Goal: Task Accomplishment & Management: Use online tool/utility

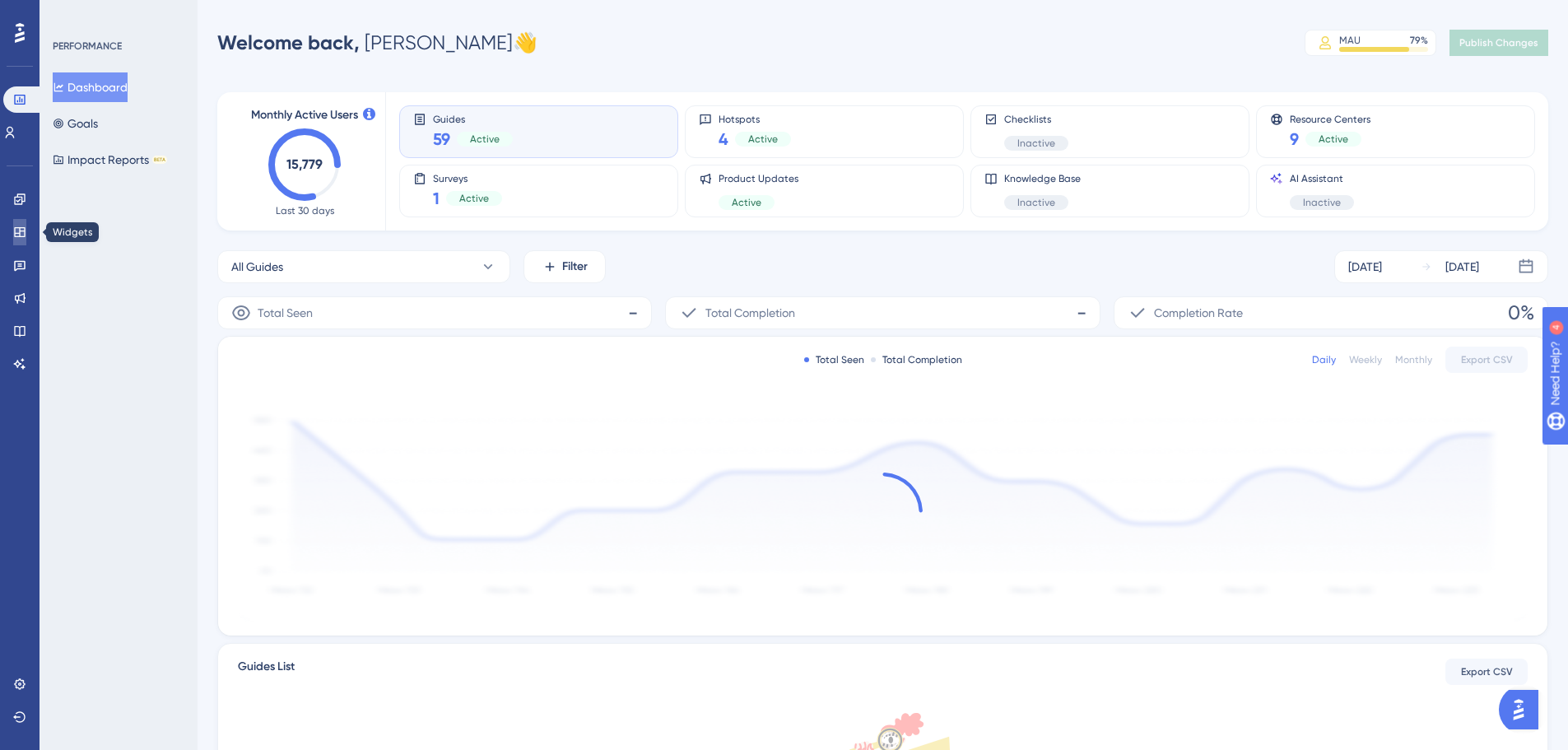
click at [22, 235] on icon at bounding box center [20, 232] width 14 height 14
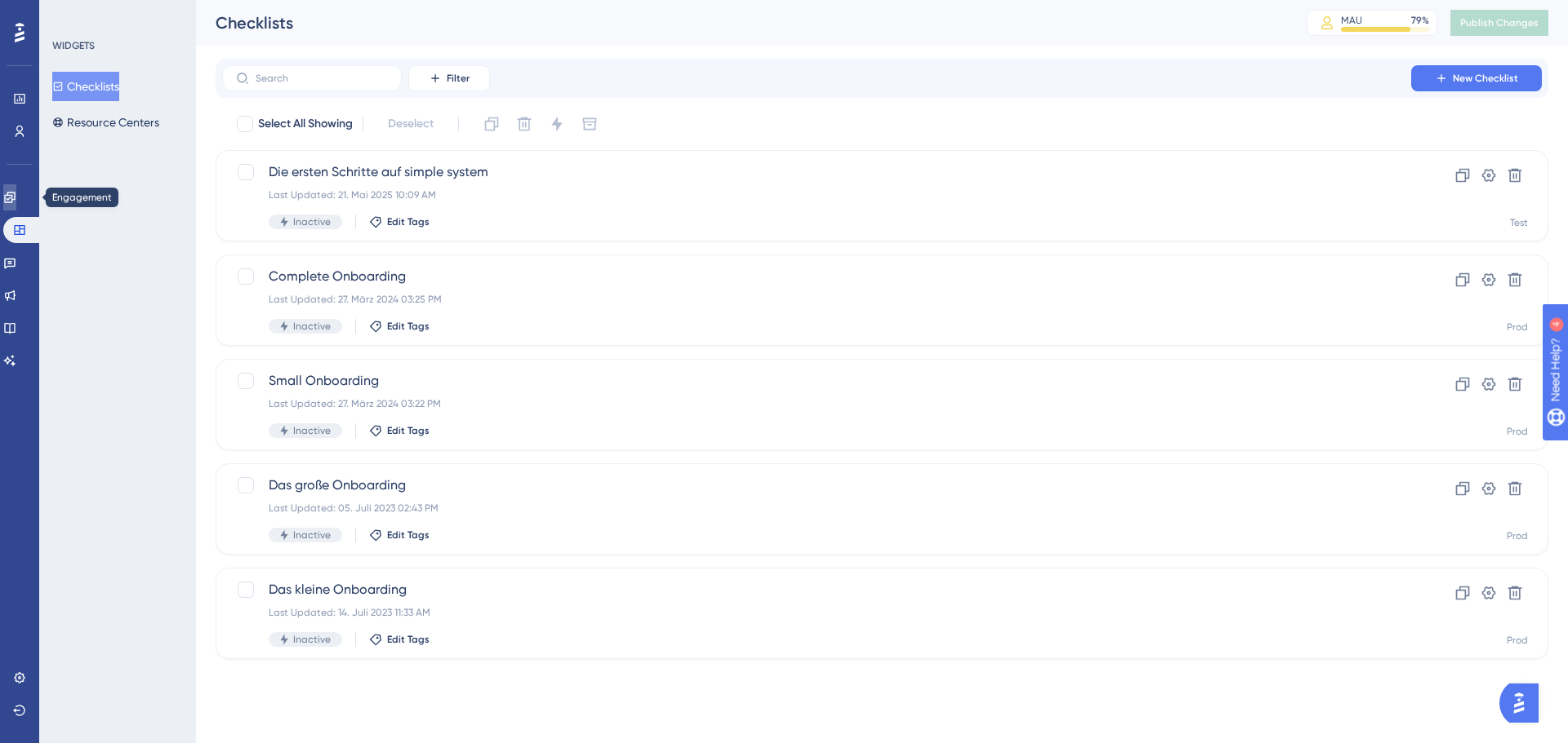
click at [14, 199] on icon at bounding box center [10, 197] width 11 height 11
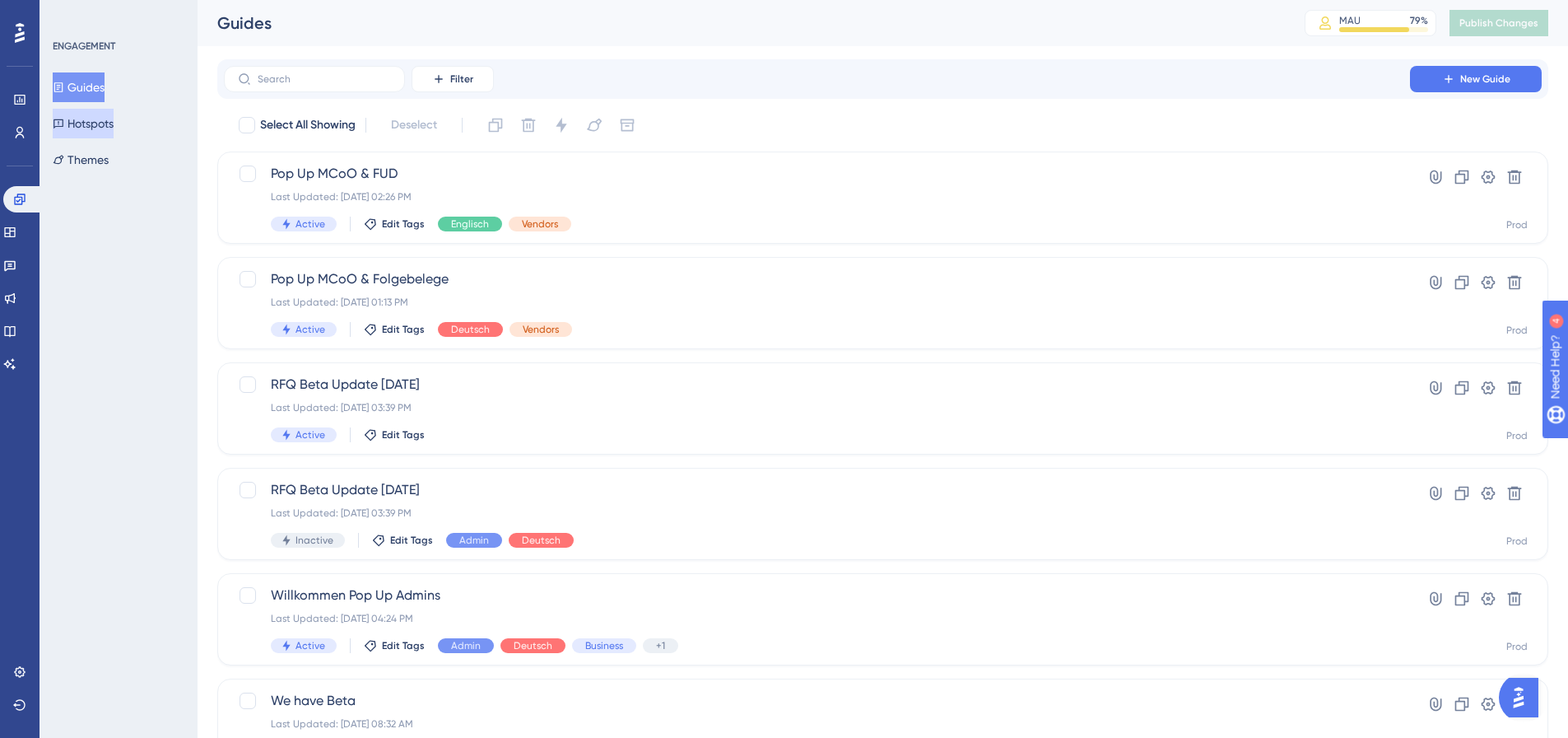
click at [109, 116] on button "Hotspots" at bounding box center [83, 123] width 61 height 30
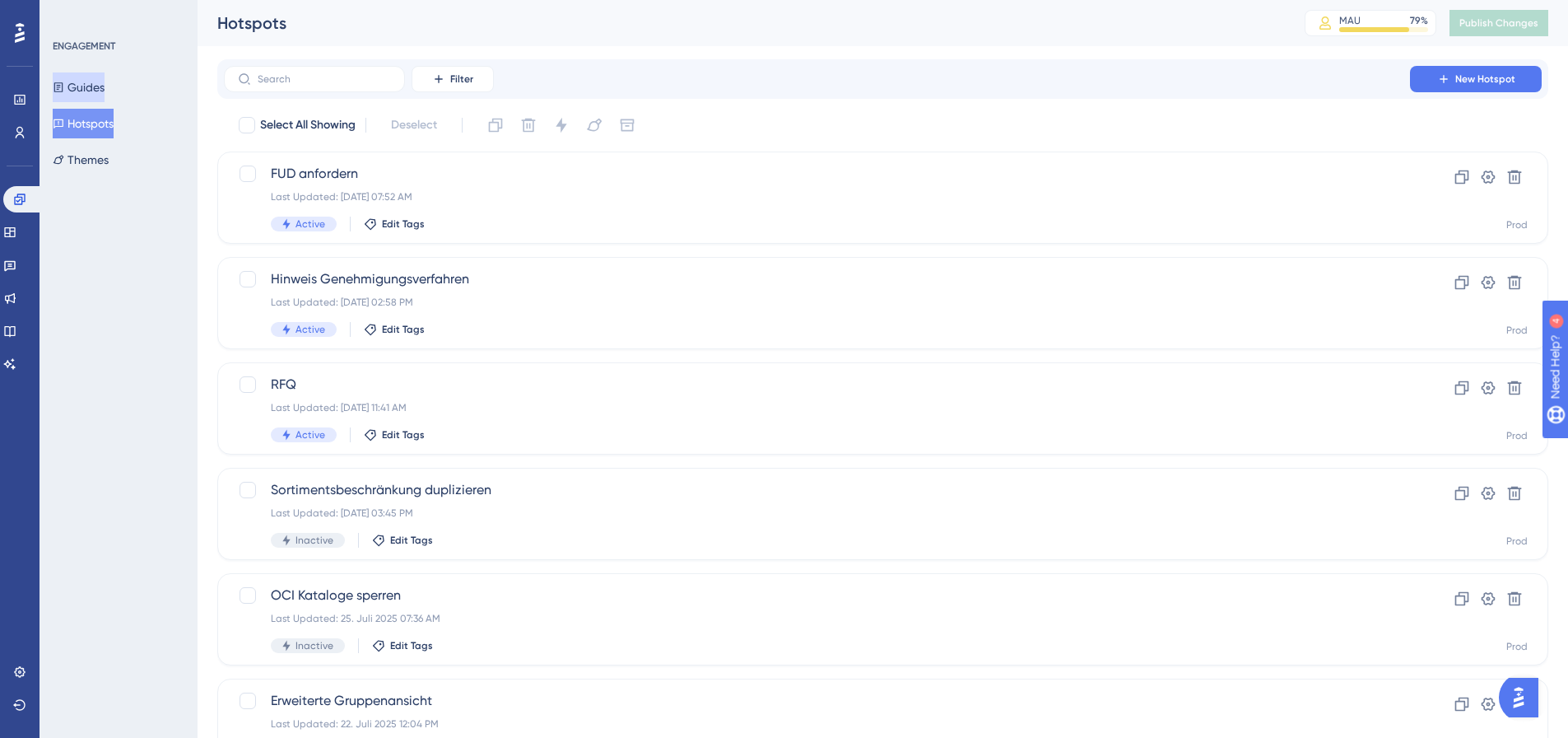
click at [89, 86] on button "Guides" at bounding box center [78, 87] width 52 height 30
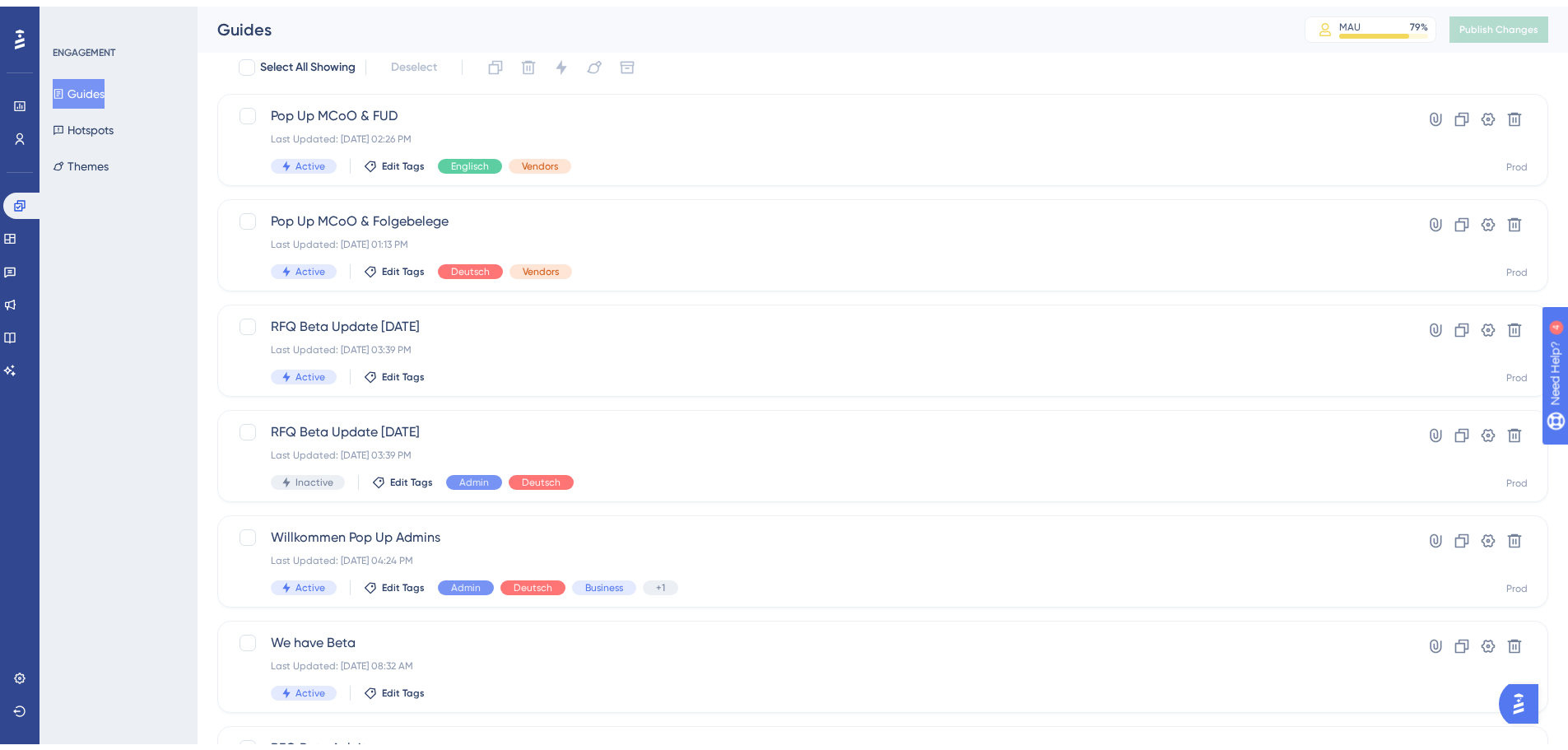
scroll to position [164, 0]
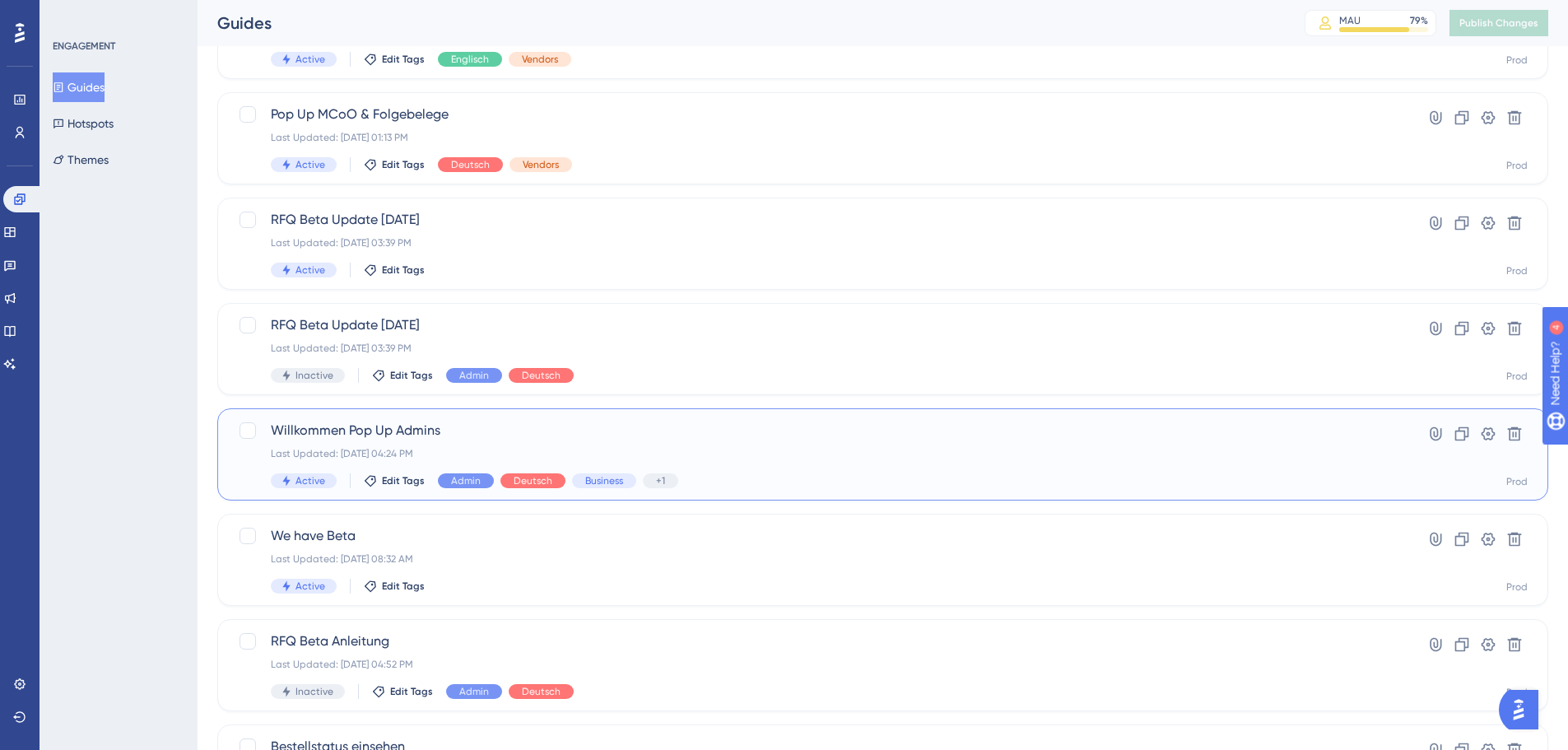
click at [485, 429] on span "Willkommen Pop Up Admins" at bounding box center [817, 431] width 1093 height 20
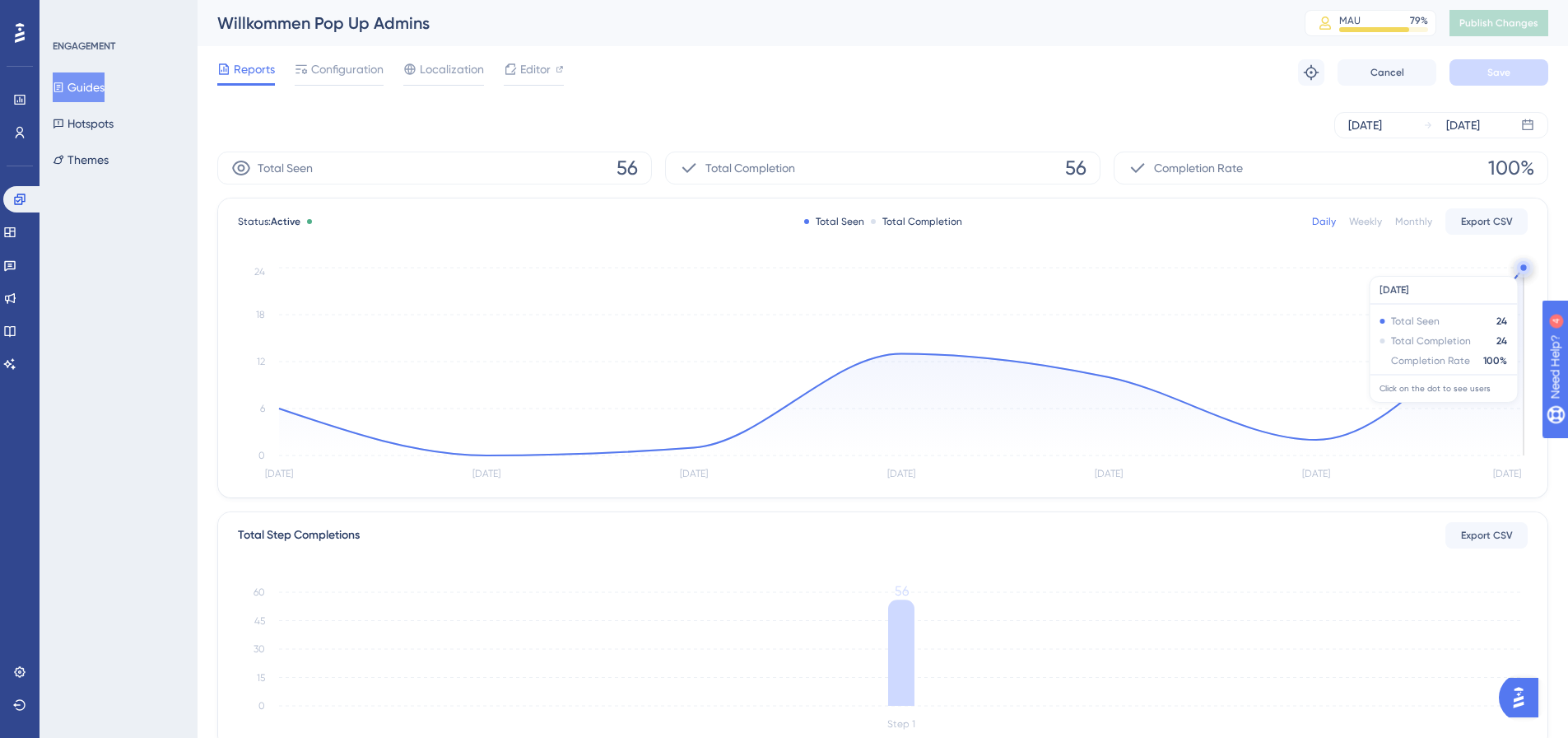
click at [1522, 268] on circle at bounding box center [1523, 267] width 5 height 5
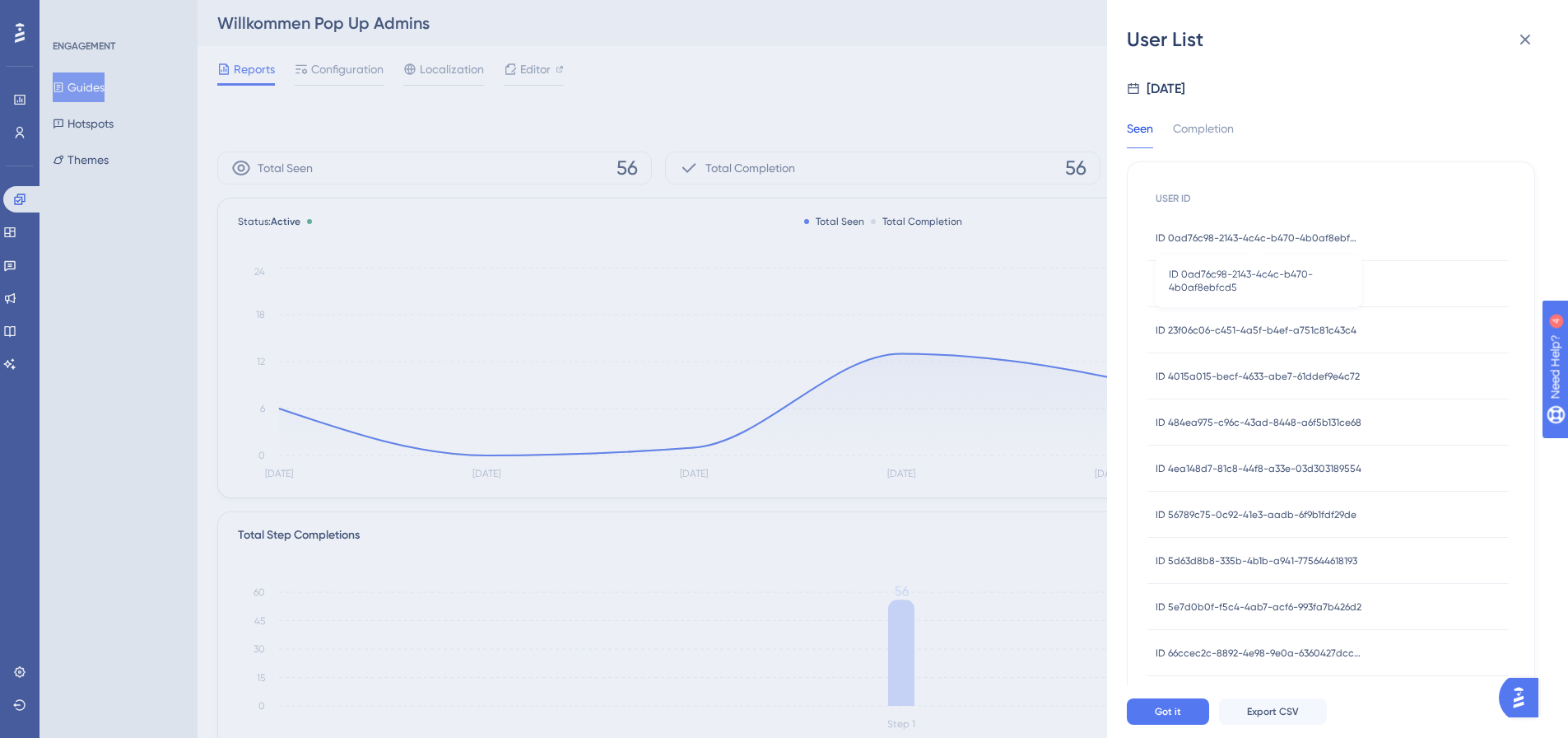
click at [1356, 240] on span "ID 0ad76c98-2143-4c4c-b470-4b0af8ebfcd5" at bounding box center [1259, 238] width 206 height 14
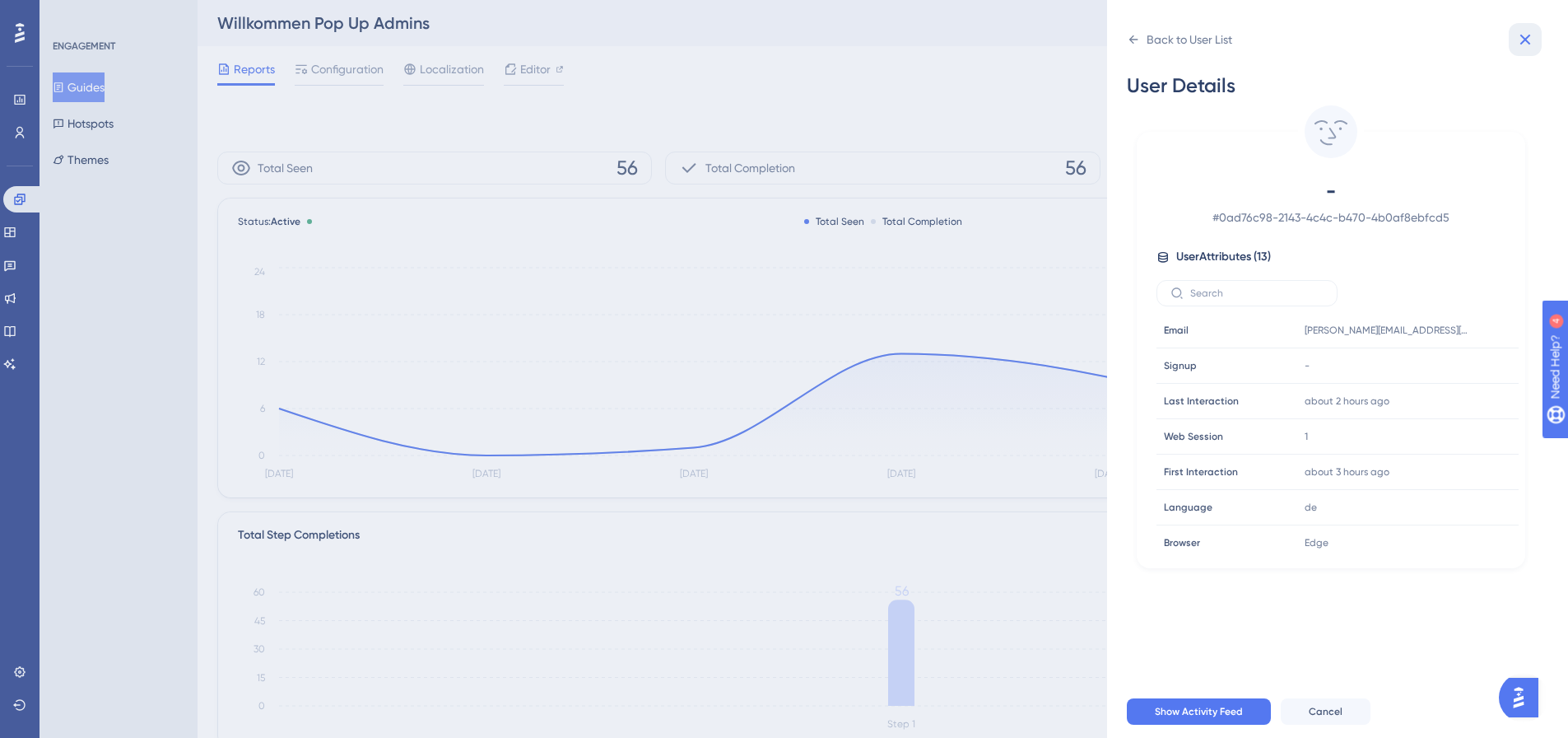
click at [1521, 38] on icon at bounding box center [1525, 40] width 20 height 20
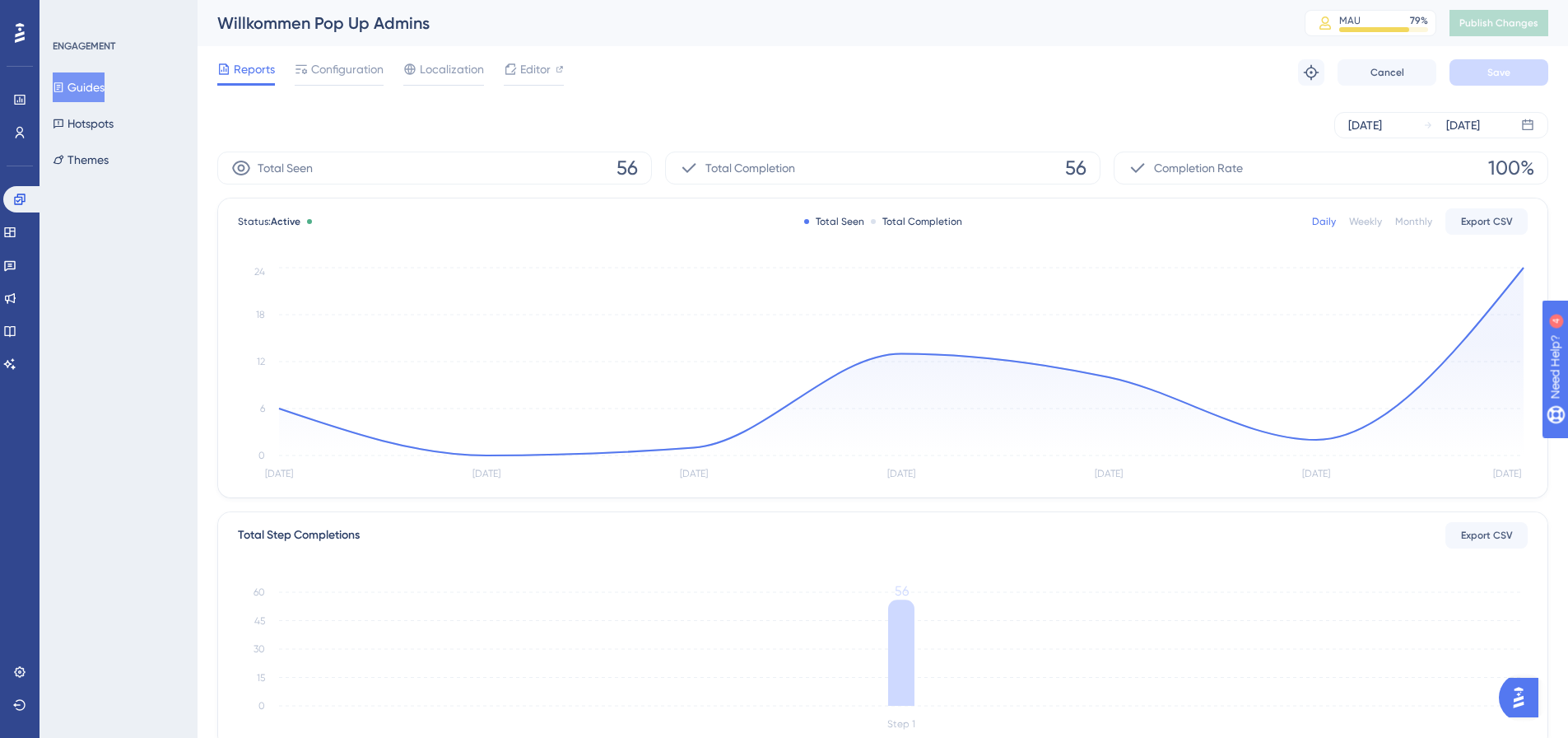
click at [1517, 269] on icon "[DATE] Sep [DATE] Sep [DATE] Sep [DATE] 0 6 12 18 24" at bounding box center [882, 373] width 1289 height 221
click at [1519, 268] on circle at bounding box center [1524, 268] width 14 height 14
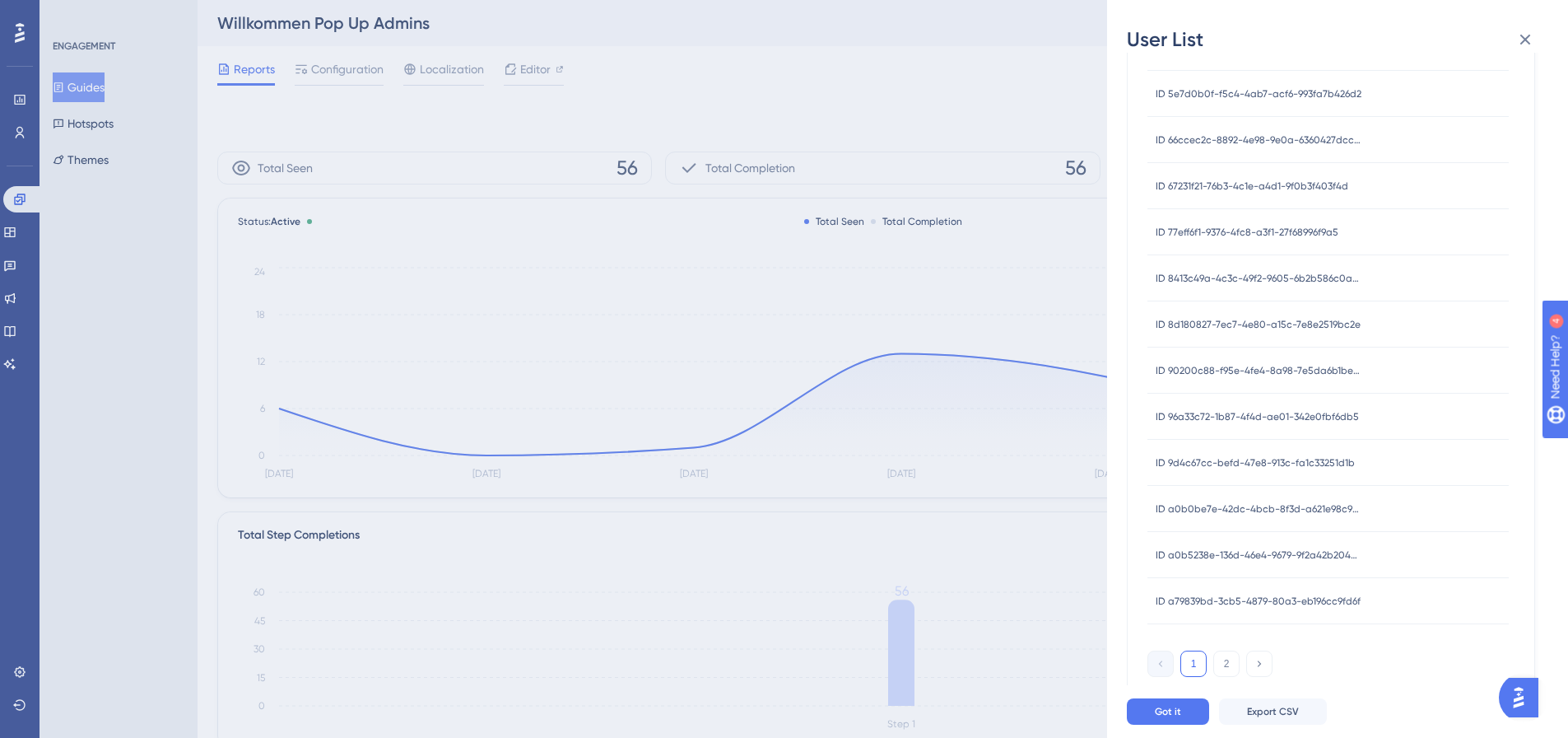
scroll to position [247, 0]
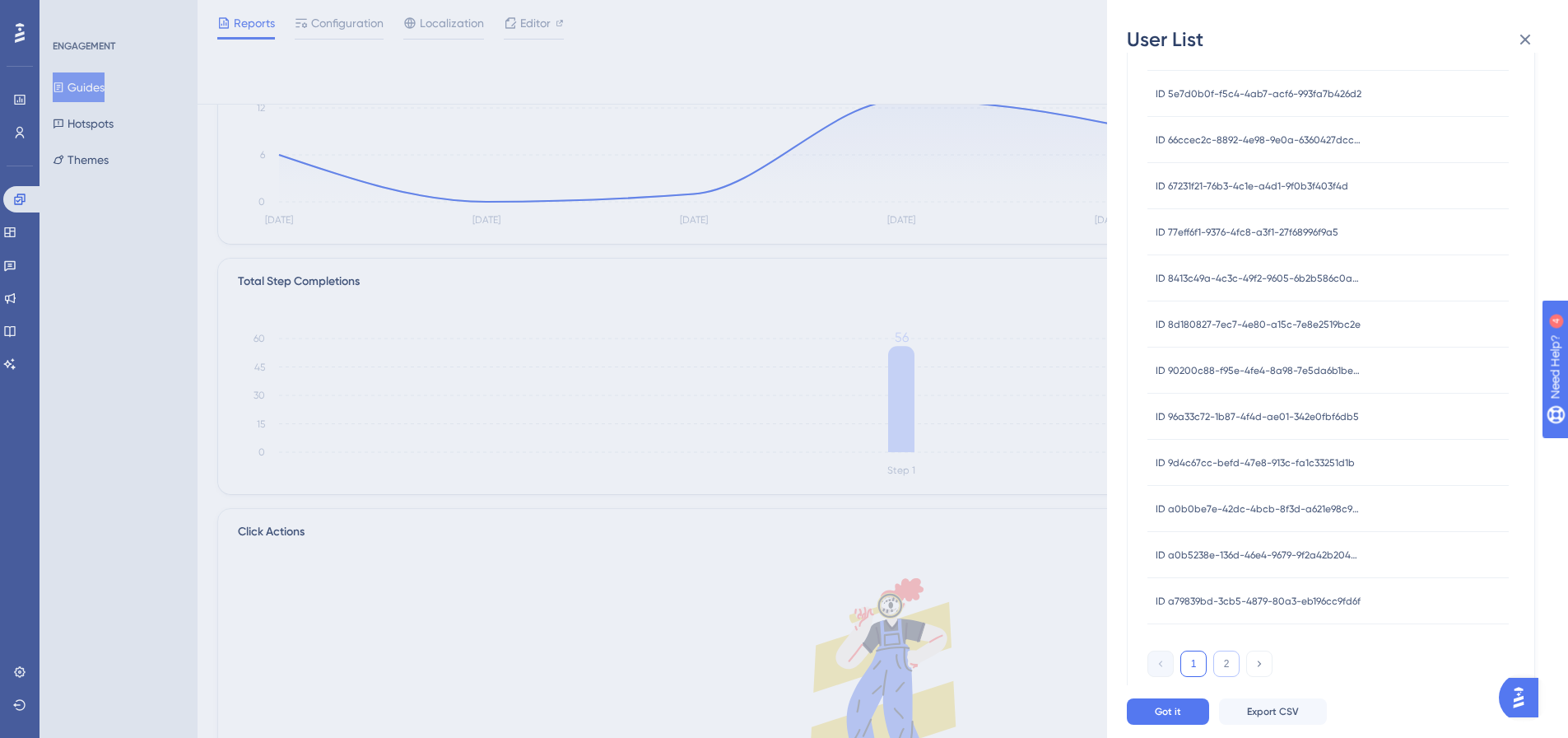
click at [1235, 663] on button "2" at bounding box center [1226, 664] width 26 height 26
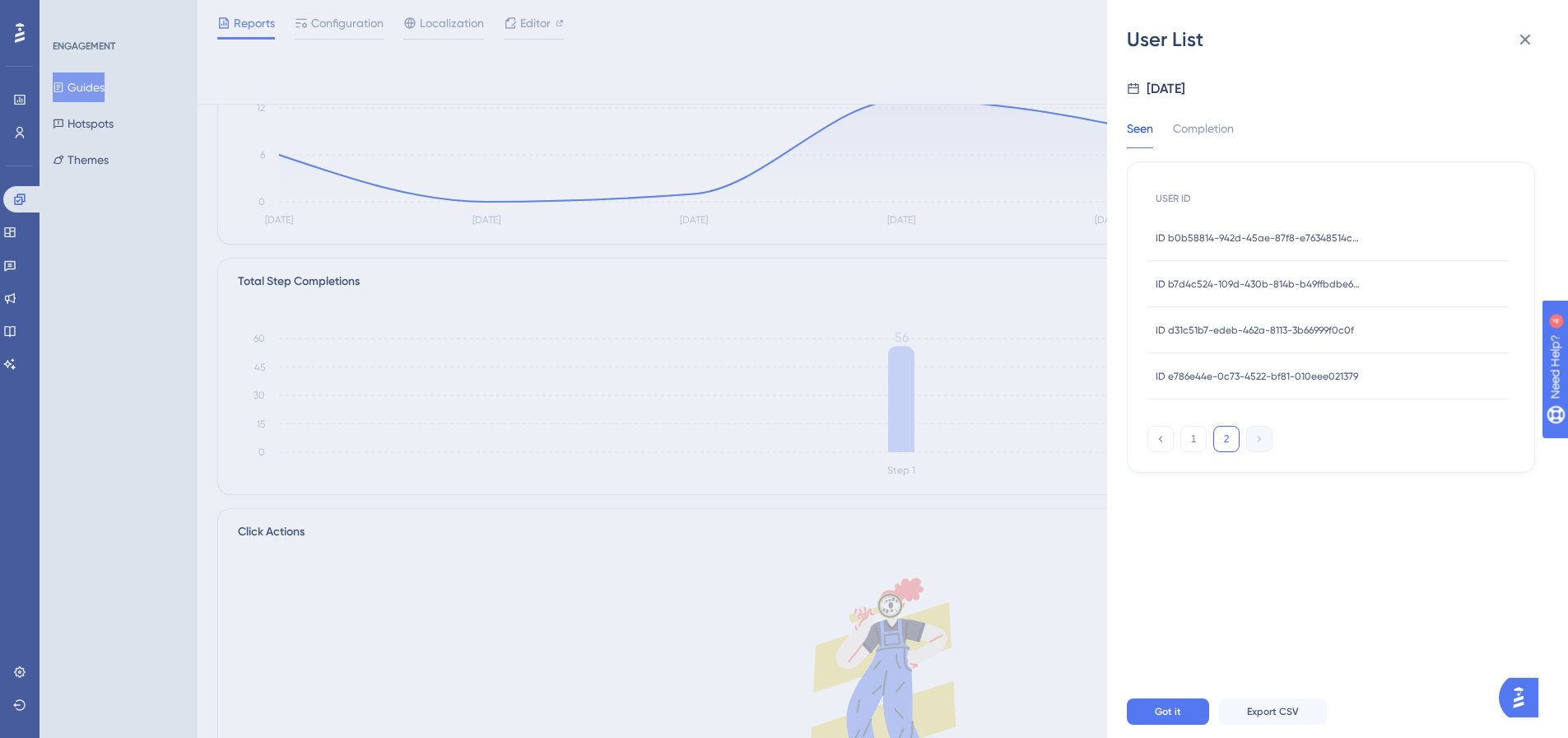
scroll to position [0, 0]
click at [1264, 375] on span "ID e786e44e-0c73-4522-bf81-010eee021379" at bounding box center [1257, 376] width 202 height 14
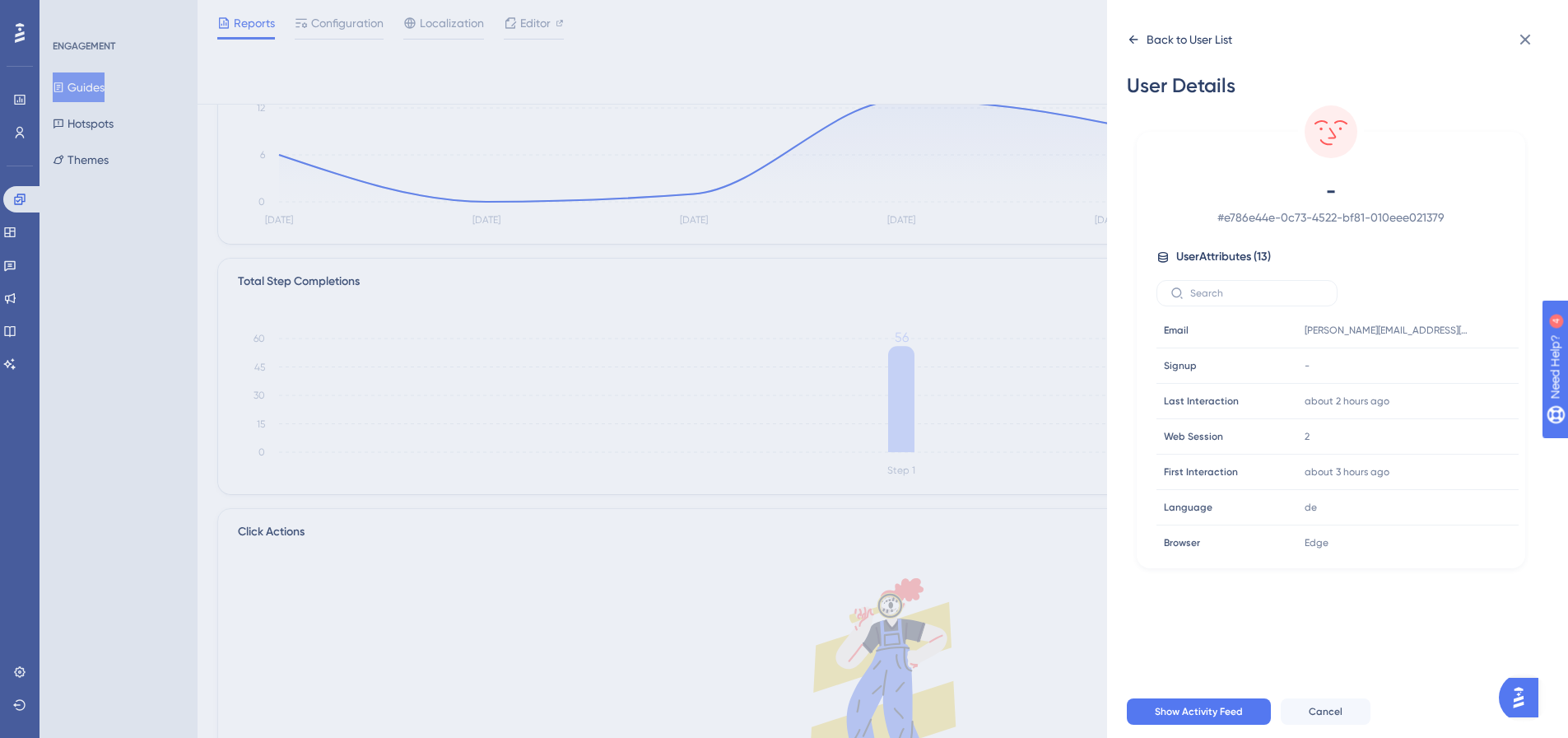
click at [1150, 39] on div "Back to User List" at bounding box center [1190, 40] width 85 height 20
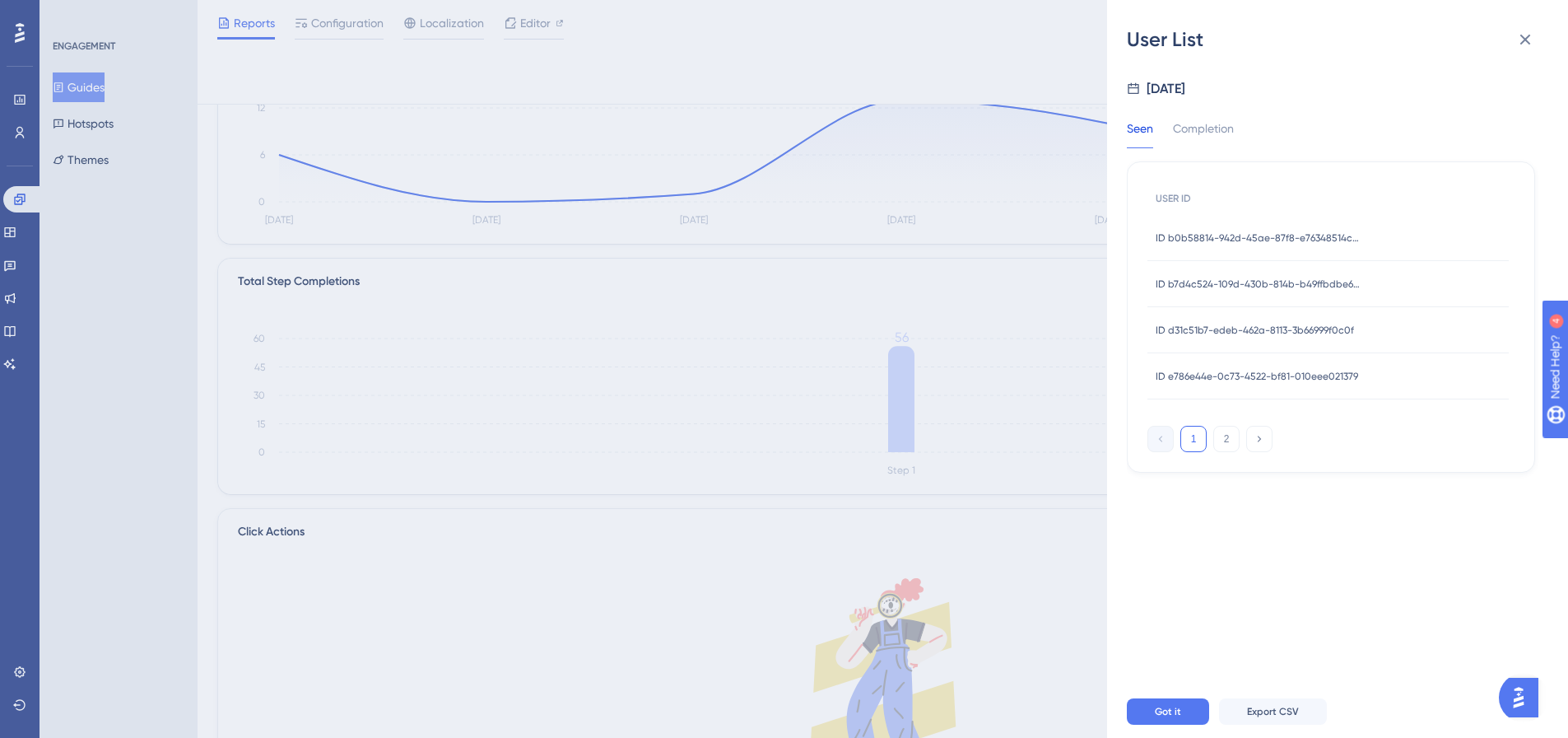
click at [1245, 326] on span "ID d31c51b7-edeb-462a-8113-3b66999f0c0f" at bounding box center [1255, 330] width 199 height 14
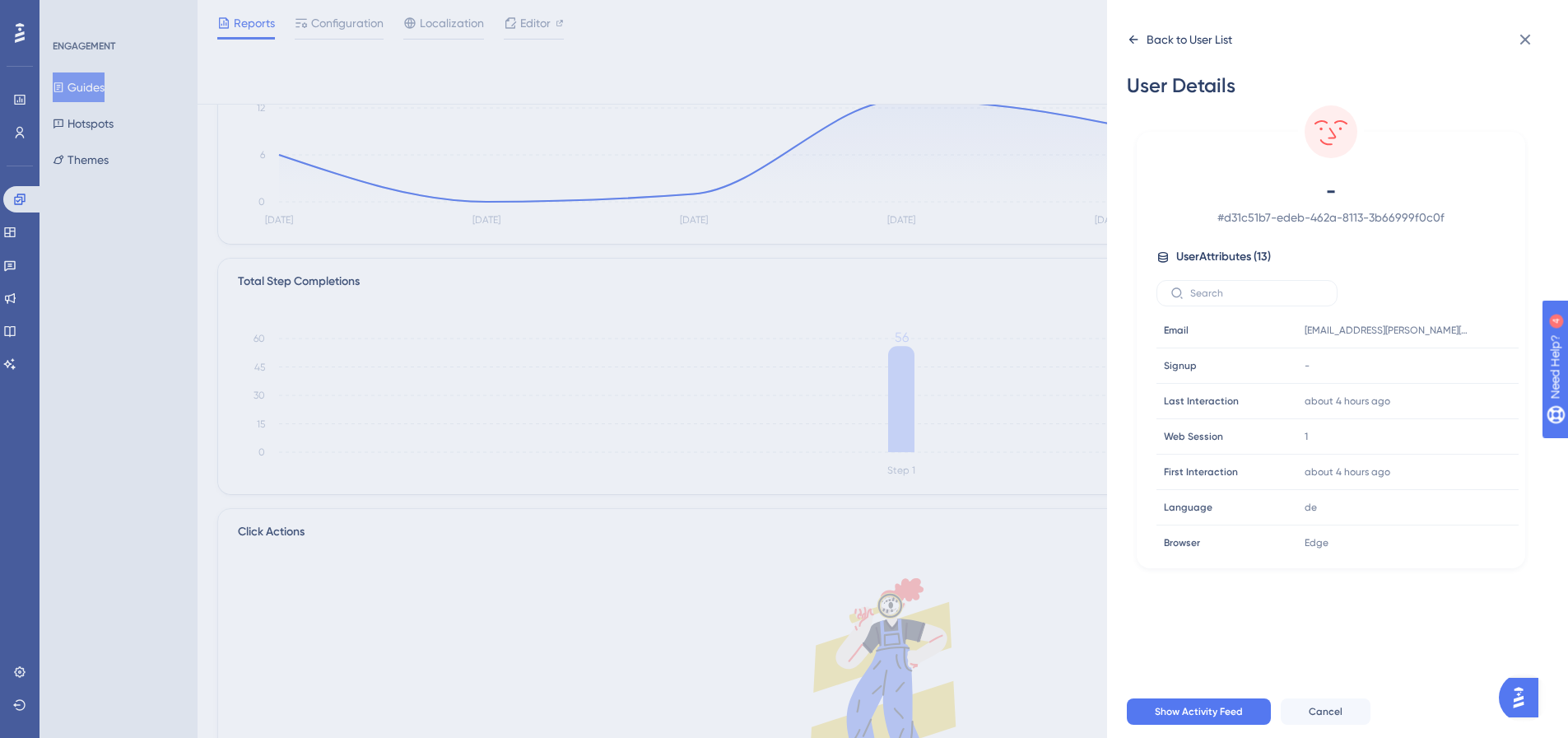
click at [1213, 32] on div "Back to User List" at bounding box center [1190, 40] width 85 height 20
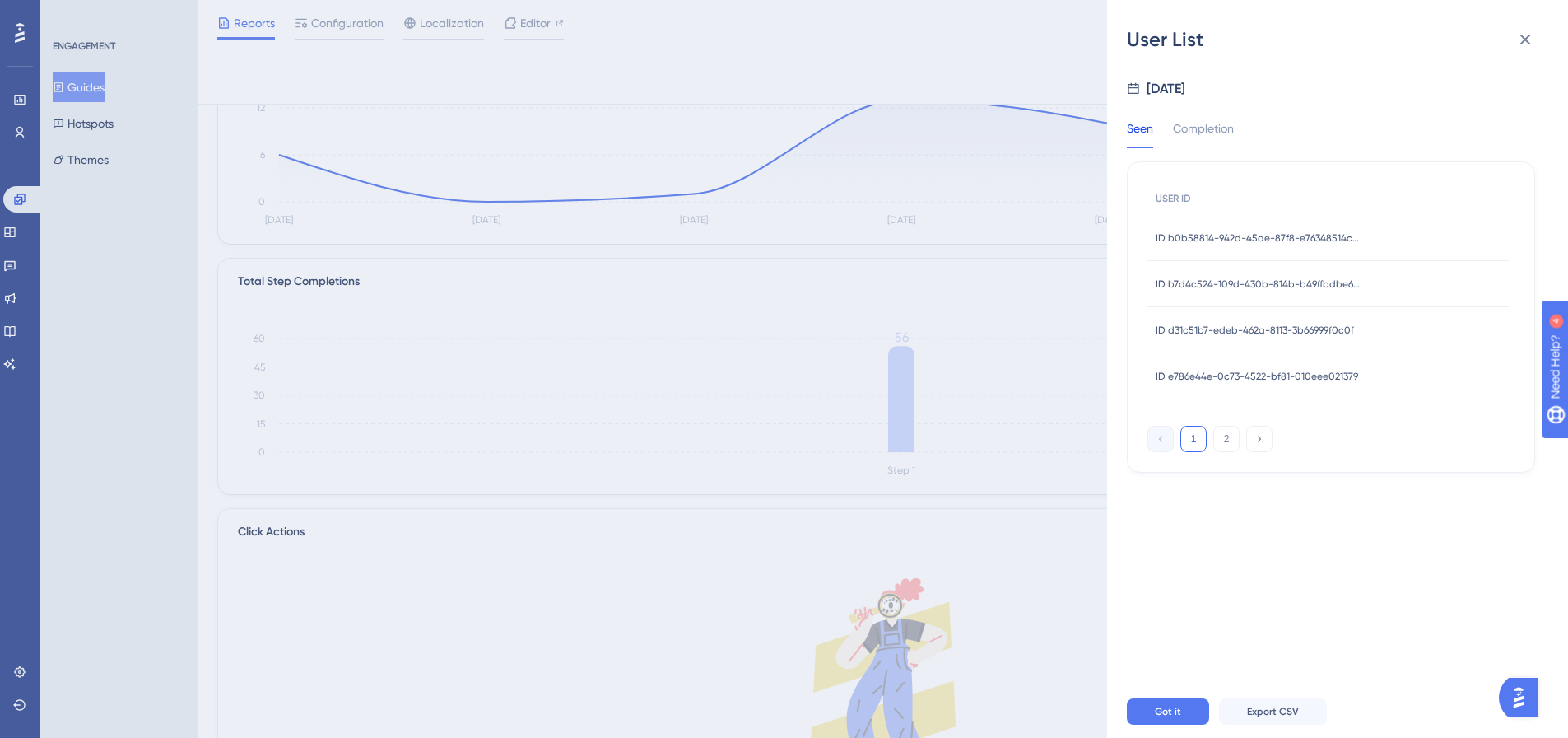
click at [1195, 429] on button "1" at bounding box center [1193, 438] width 26 height 26
click at [1193, 444] on button "1" at bounding box center [1193, 438] width 26 height 26
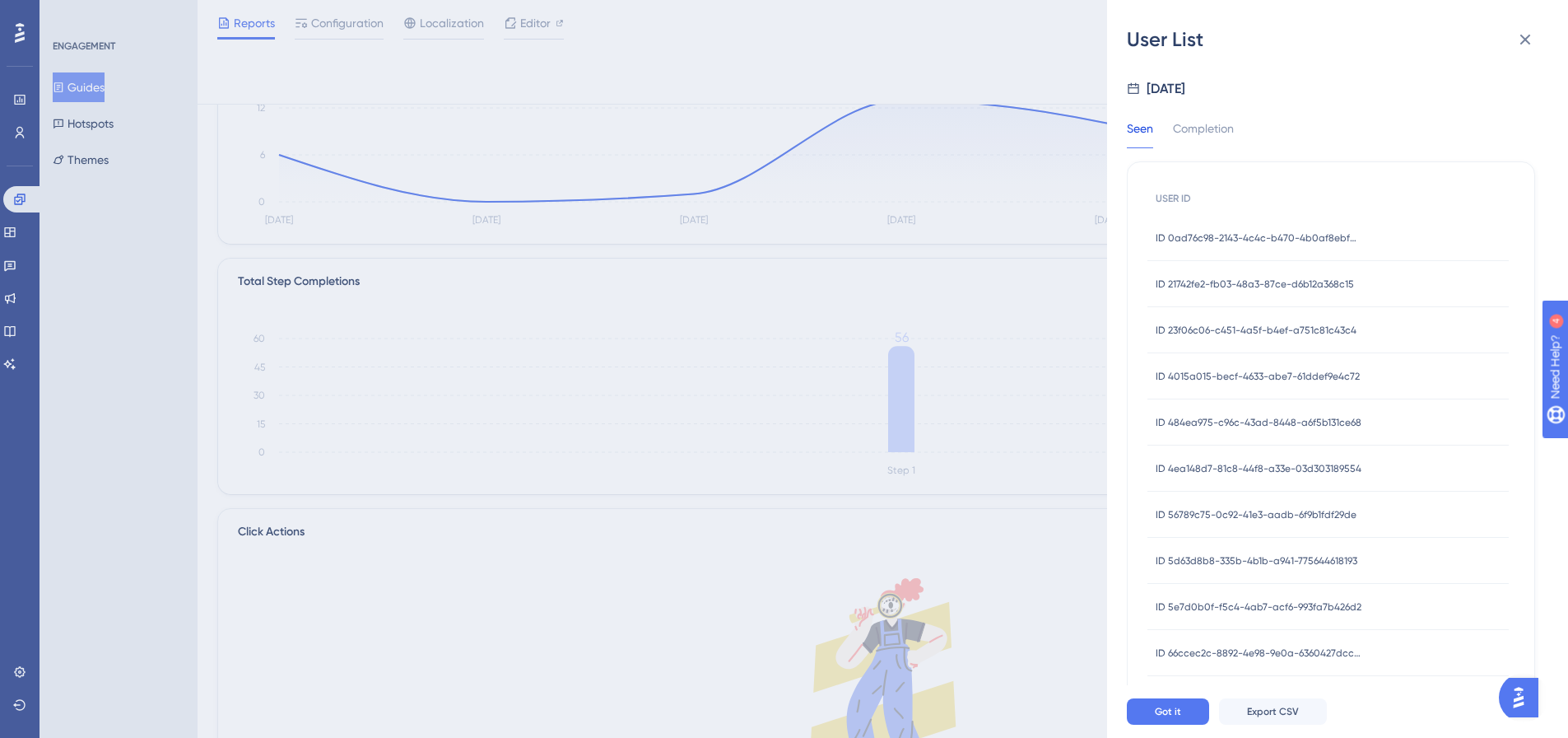
click at [1202, 272] on div "ID 21742fe2-fb03-48a3-87ce-d6b12a368c15 ID 21742fe2-fb03-48a3-87ce-d6b12a368c15" at bounding box center [1255, 284] width 199 height 46
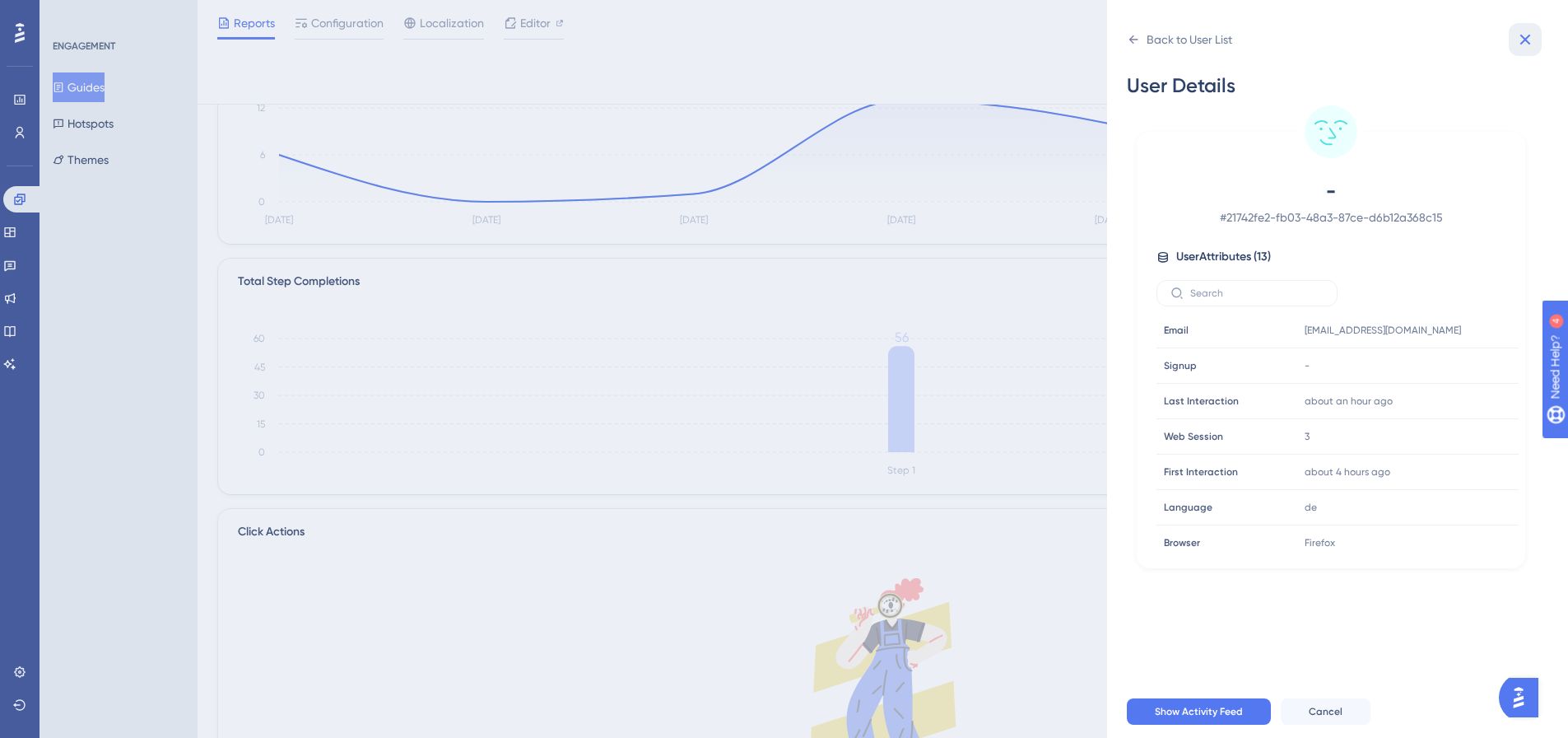
click at [1519, 44] on icon at bounding box center [1525, 40] width 20 height 20
